Goal: Navigation & Orientation: Go to known website

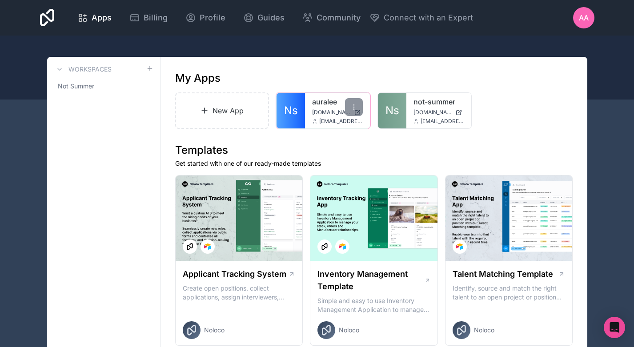
click at [300, 114] on link "Ns" at bounding box center [290, 111] width 28 height 36
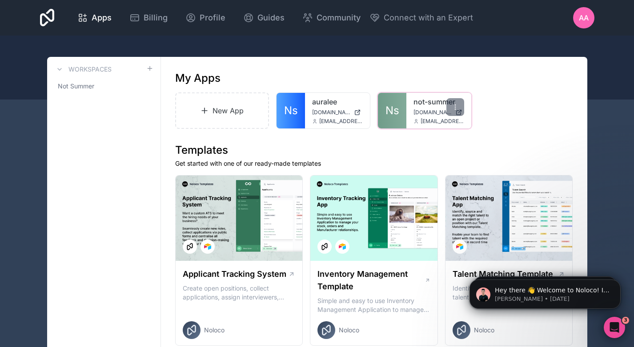
click at [396, 112] on span "Ns" at bounding box center [392, 111] width 14 height 14
